Goal: Task Accomplishment & Management: Use online tool/utility

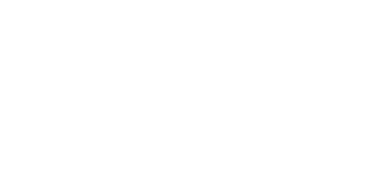
scroll to position [57, 0]
click at [244, 151] on button at bounding box center [240, 150] width 8 height 8
click at [191, 95] on button "Clock Off" at bounding box center [174, 96] width 33 height 10
click at [324, 33] on button "Close" at bounding box center [313, 34] width 22 height 10
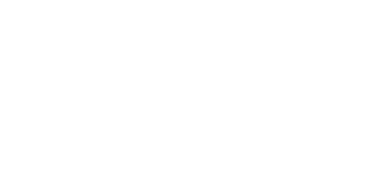
scroll to position [217, 0]
click at [80, 86] on button "Tracking" at bounding box center [52, 83] width 58 height 15
click at [238, 153] on button at bounding box center [234, 150] width 8 height 8
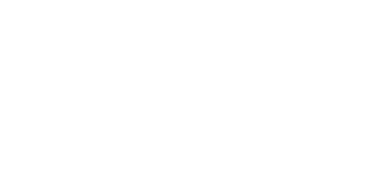
click at [191, 94] on button "Clock On" at bounding box center [174, 96] width 33 height 10
click at [244, 149] on button at bounding box center [240, 150] width 8 height 8
click at [191, 93] on button "Clock Off" at bounding box center [174, 96] width 33 height 10
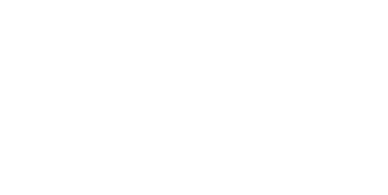
click at [324, 35] on button "Close" at bounding box center [313, 34] width 22 height 10
click at [56, 84] on div "Tracking" at bounding box center [47, 83] width 17 height 5
click at [236, 151] on icon at bounding box center [234, 149] width 3 height 3
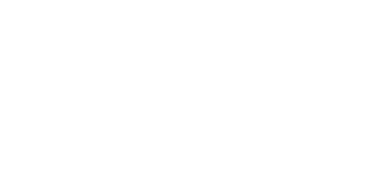
scroll to position [30, 0]
click at [191, 100] on button "Clock On" at bounding box center [174, 96] width 33 height 10
click at [63, 52] on div "Collaborate" at bounding box center [51, 52] width 24 height 5
